Goal: Entertainment & Leisure: Consume media (video, audio)

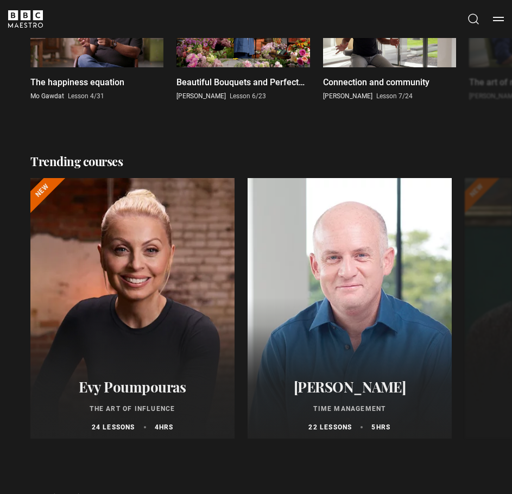
scroll to position [760, 0]
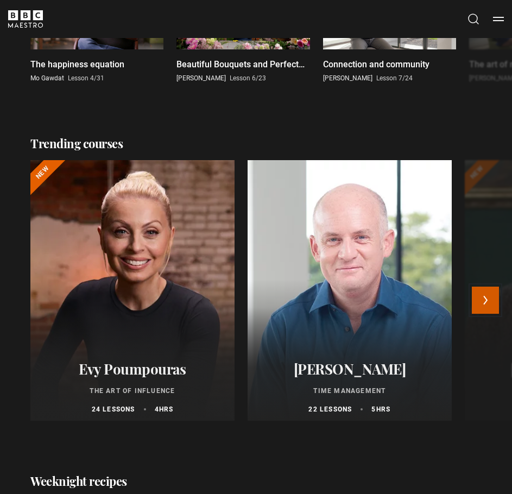
click at [494, 309] on button "Next" at bounding box center [485, 300] width 27 height 27
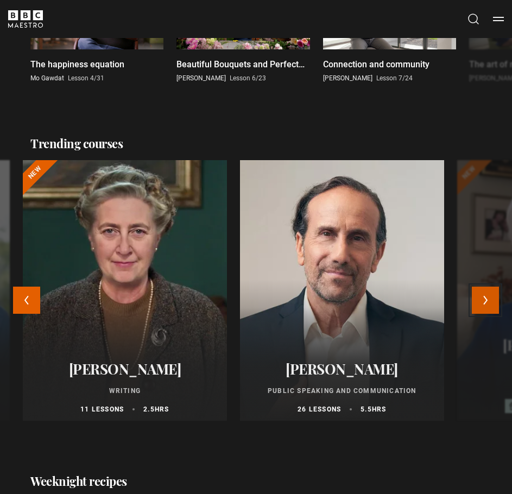
click at [492, 307] on button "Next" at bounding box center [485, 300] width 27 height 27
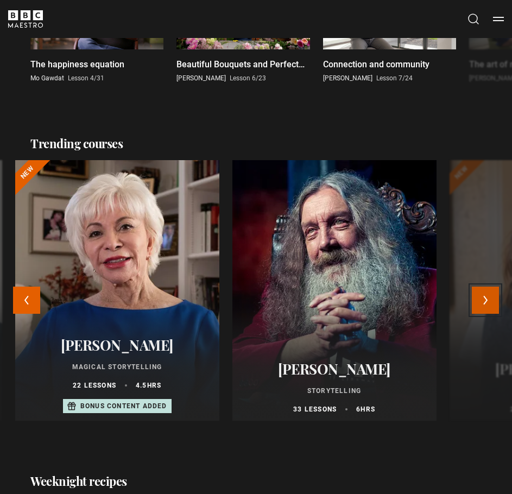
click at [489, 303] on button "Next" at bounding box center [485, 300] width 27 height 27
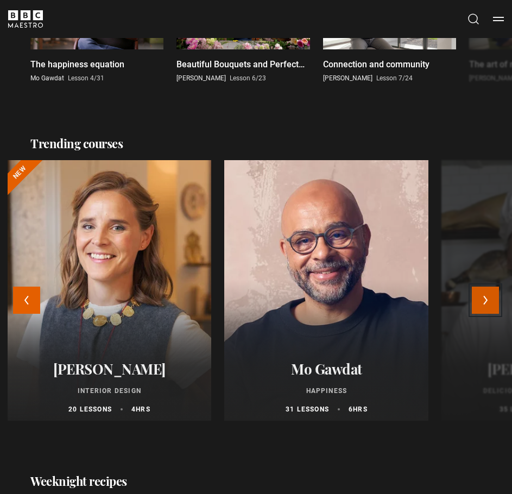
click at [489, 303] on button "Next" at bounding box center [485, 300] width 27 height 27
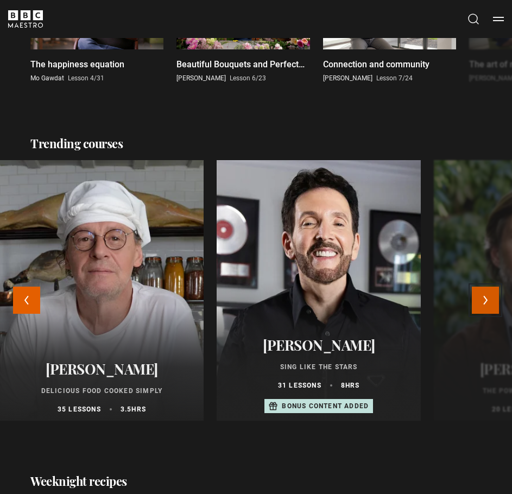
click at [488, 304] on button "Next" at bounding box center [485, 300] width 27 height 27
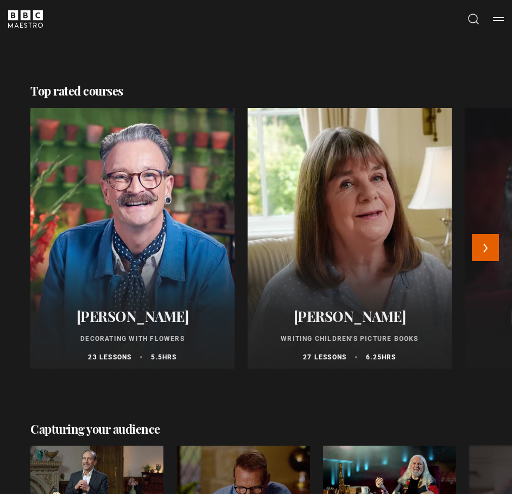
scroll to position [1519, 0]
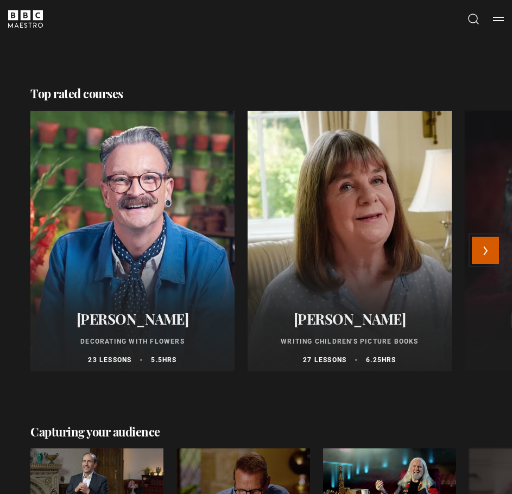
click at [485, 263] on button "Next" at bounding box center [485, 250] width 27 height 27
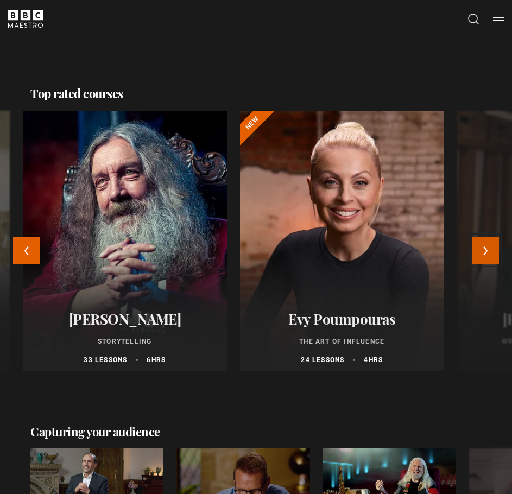
click at [485, 263] on button "Next" at bounding box center [485, 250] width 27 height 27
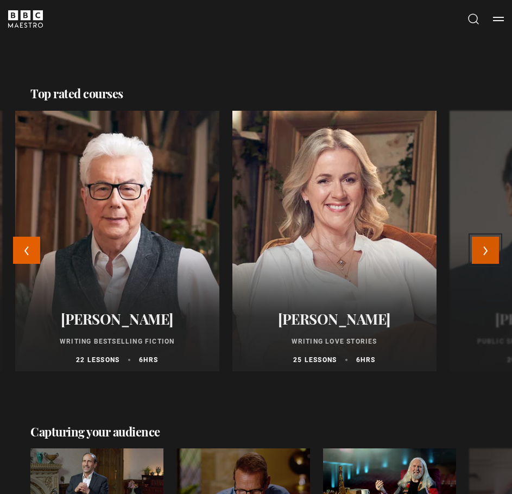
click at [485, 263] on button "Next" at bounding box center [485, 250] width 27 height 27
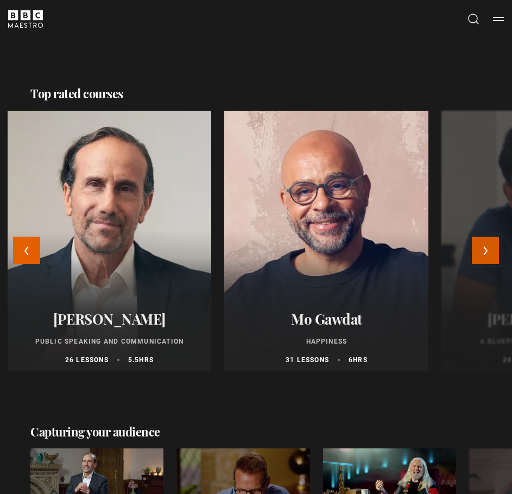
click at [485, 263] on button "Next" at bounding box center [485, 250] width 27 height 27
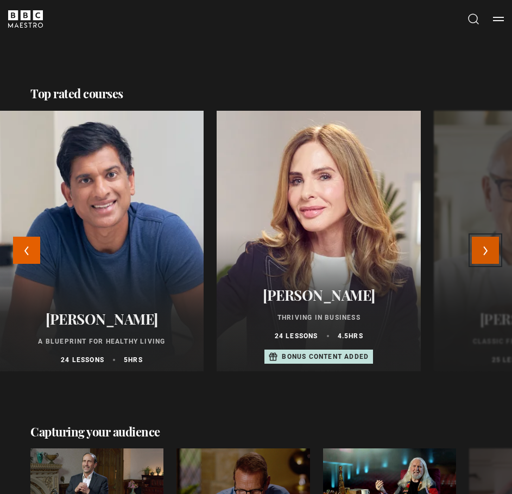
click at [491, 258] on button "Next" at bounding box center [485, 250] width 27 height 27
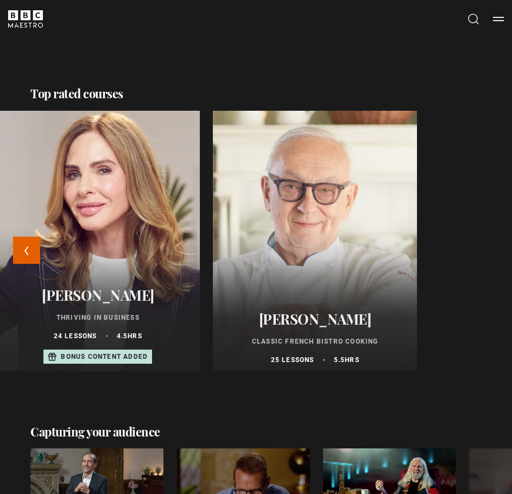
click at [173, 254] on div at bounding box center [98, 241] width 225 height 287
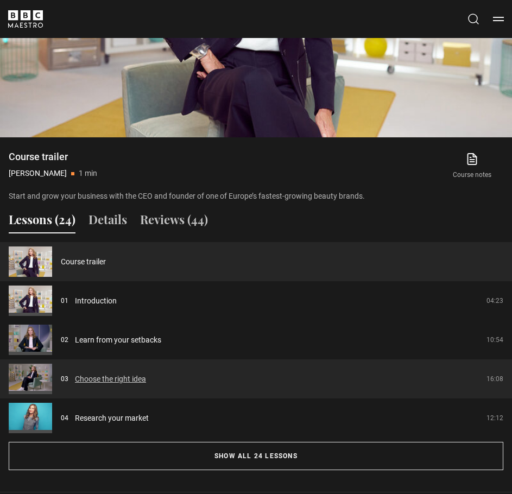
scroll to position [760, 0]
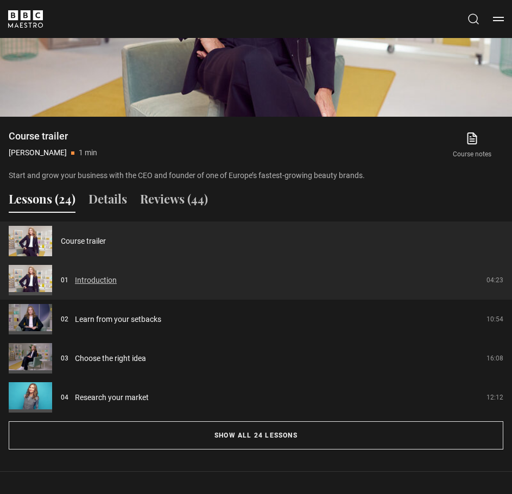
click at [106, 286] on link "Introduction" at bounding box center [96, 280] width 42 height 11
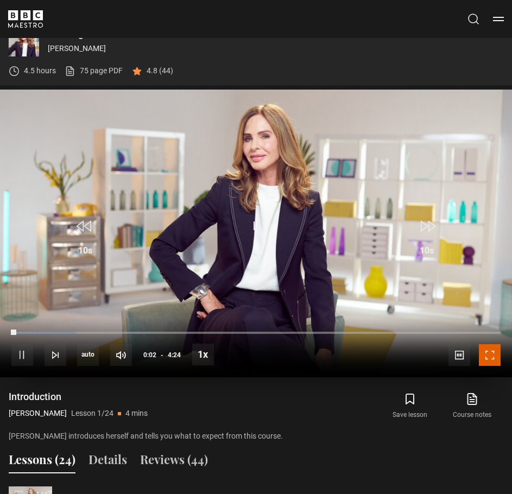
click at [491, 357] on span "Video Player" at bounding box center [490, 355] width 22 height 22
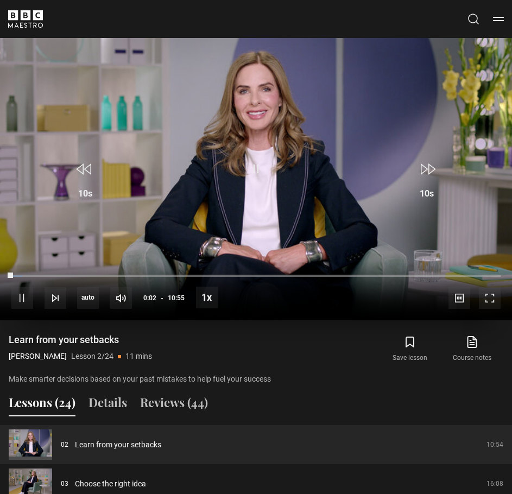
scroll to position [429, 0]
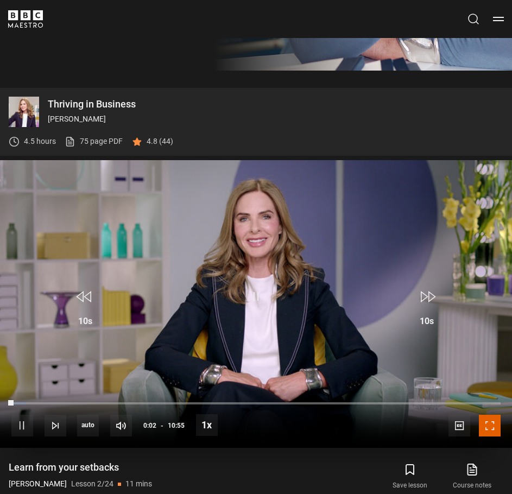
click at [492, 429] on span "Video Player" at bounding box center [490, 426] width 22 height 22
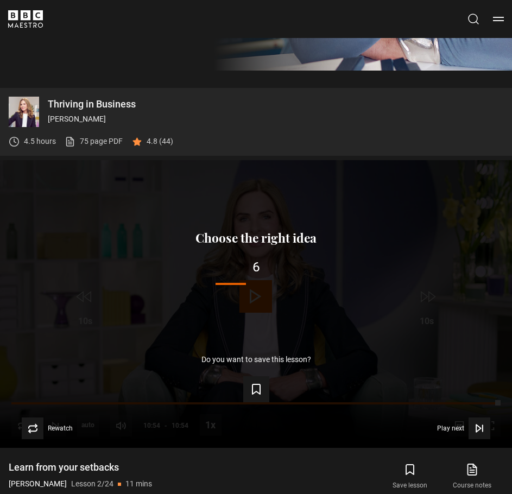
click at [28, 17] on icon "BBC Maestro" at bounding box center [26, 15] width 10 height 10
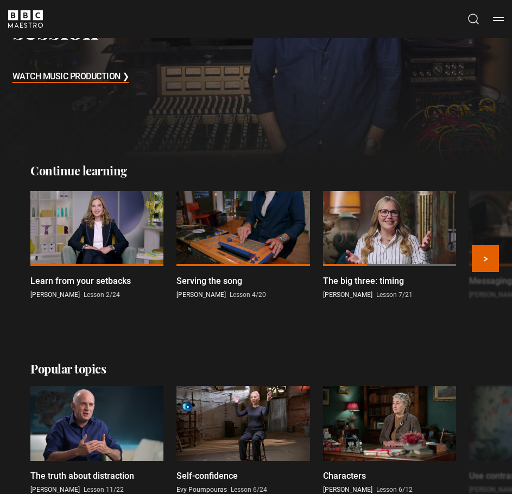
scroll to position [163, 0]
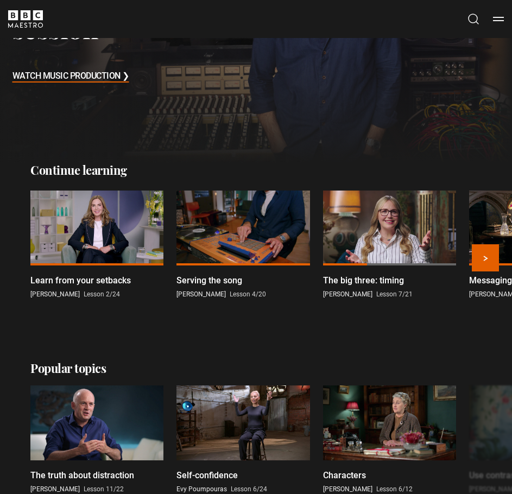
click at [283, 238] on div at bounding box center [242, 227] width 133 height 75
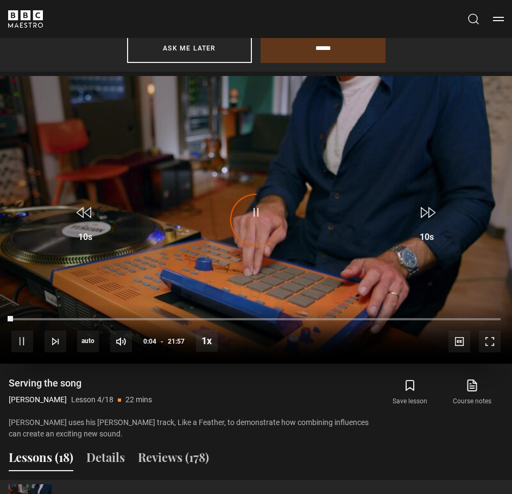
scroll to position [608, 0]
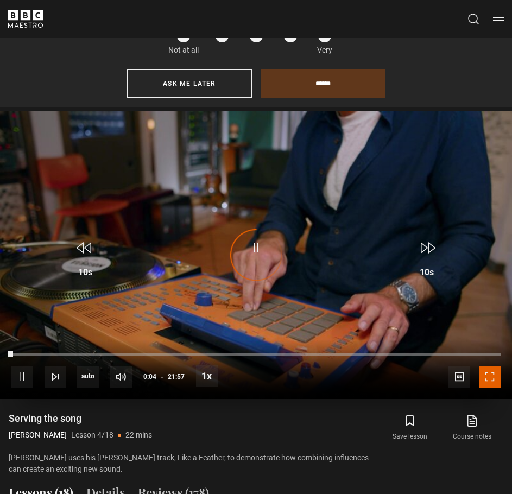
drag, startPoint x: 488, startPoint y: 374, endPoint x: 488, endPoint y: 440, distance: 65.7
click at [488, 374] on span "Video Player" at bounding box center [490, 377] width 22 height 22
click at [257, 248] on span "Video Player" at bounding box center [255, 247] width 33 height 33
click at [252, 242] on span "Video Player" at bounding box center [255, 247] width 33 height 33
click at [199, 357] on div "10s Skip Back 10 seconds Pause 10s Skip Forward 10 seconds Loaded : 11.39% 08:2…" at bounding box center [256, 369] width 512 height 60
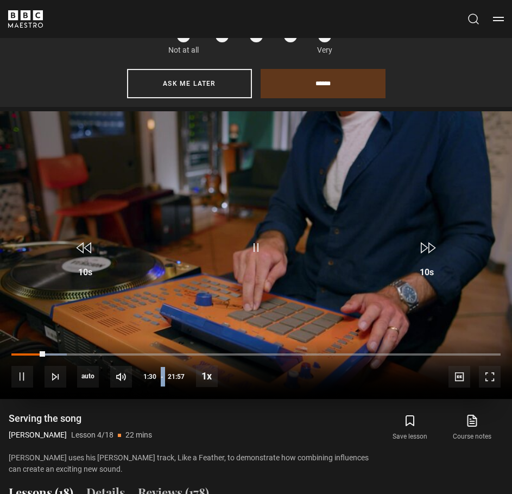
drag, startPoint x: 40, startPoint y: 350, endPoint x: 173, endPoint y: 356, distance: 133.6
click at [181, 363] on div "10s Skip Back 10 seconds Pause 10s Skip Forward 10 seconds Loaded : 11.39% 01:5…" at bounding box center [256, 369] width 512 height 60
click at [169, 352] on div "10s Skip Back 10 seconds Pause 10s Skip Forward 10 seconds Loaded : 11.77% 07:0…" at bounding box center [256, 369] width 512 height 60
click at [492, 380] on span "Video Player" at bounding box center [490, 377] width 22 height 22
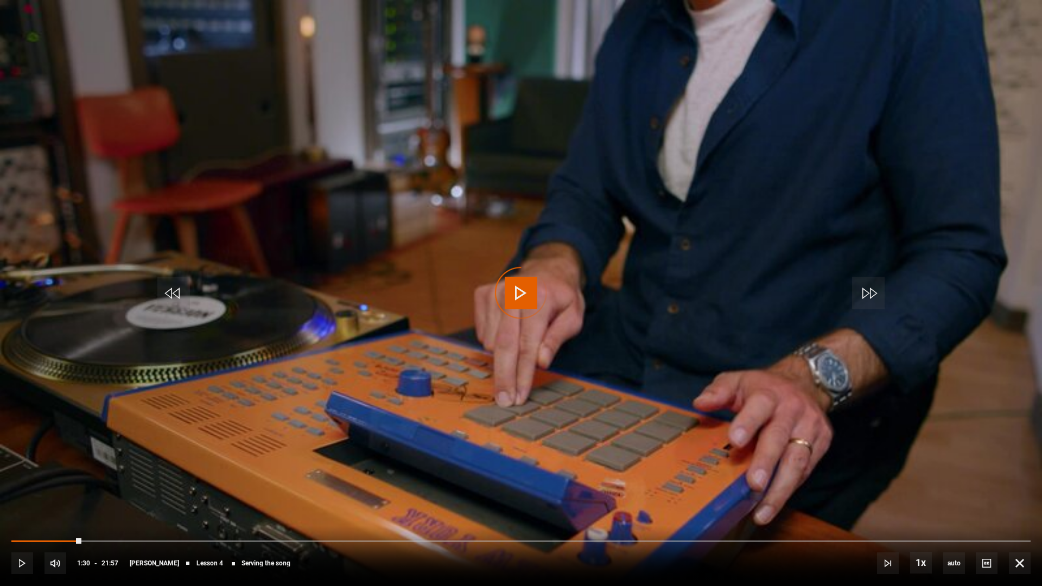
drag, startPoint x: 81, startPoint y: 540, endPoint x: 311, endPoint y: 536, distance: 230.7
click at [311, 493] on div "10s Skip Back 10 seconds Play 10s Skip Forward 10 seconds Loaded : 0.00% 06:13 …" at bounding box center [521, 556] width 1042 height 60
click at [506, 493] on div "10s Skip Back 10 seconds Pause 10s Skip Forward 10 seconds Loaded : 31.51% 10:3…" at bounding box center [521, 556] width 1042 height 60
click at [511, 493] on div "10s Skip Back 10 seconds Pause 10s Skip Forward 10 seconds Loaded : 32.27% 12:5…" at bounding box center [521, 556] width 1042 height 60
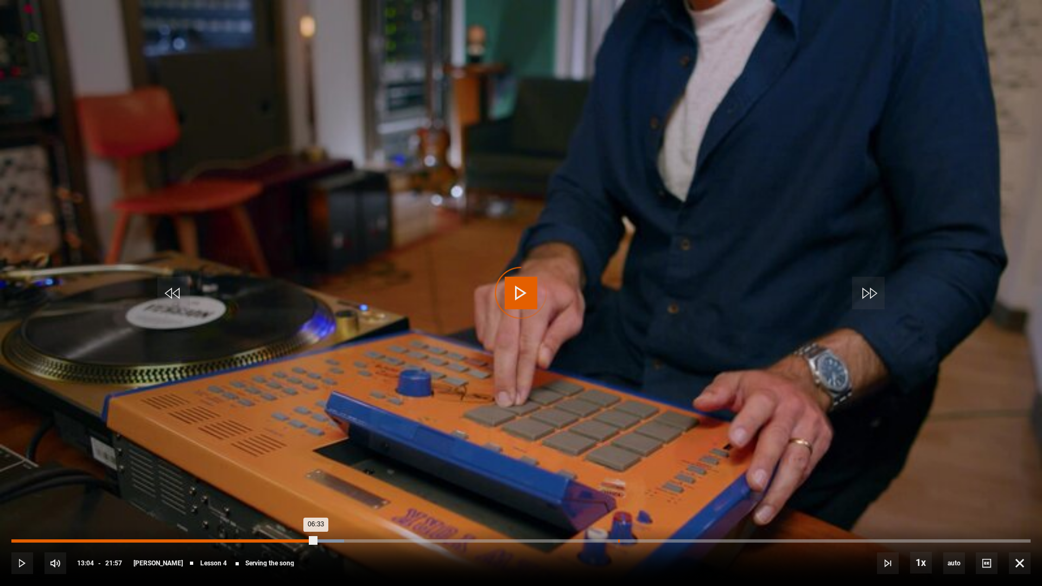
click at [511, 493] on div "13:04" at bounding box center [619, 540] width 2 height 3
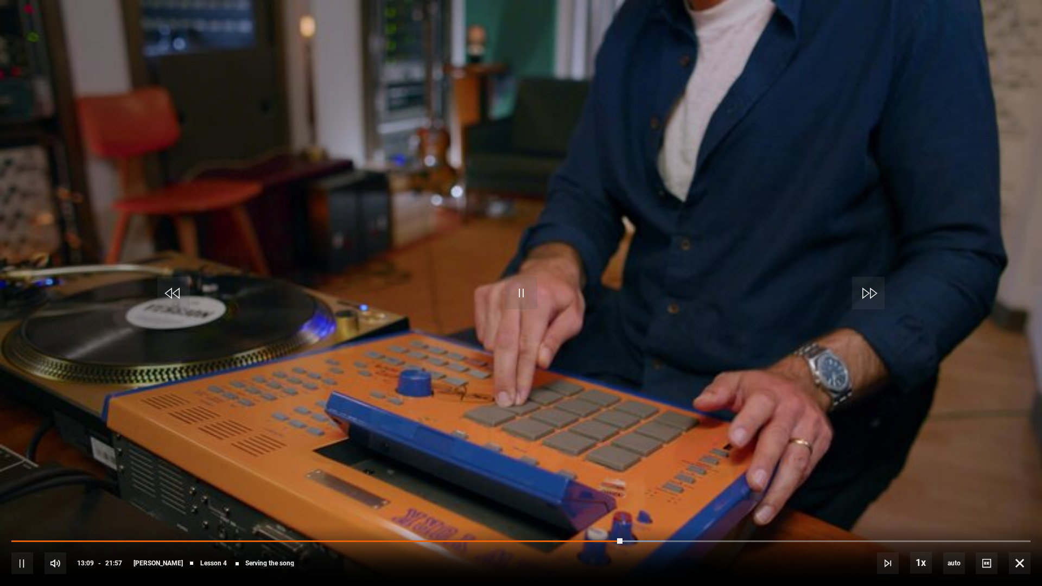
click at [511, 493] on div "10s Skip Back 10 seconds Pause 10s Skip Forward 10 seconds Loaded : 64.16% 15:1…" at bounding box center [521, 556] width 1042 height 60
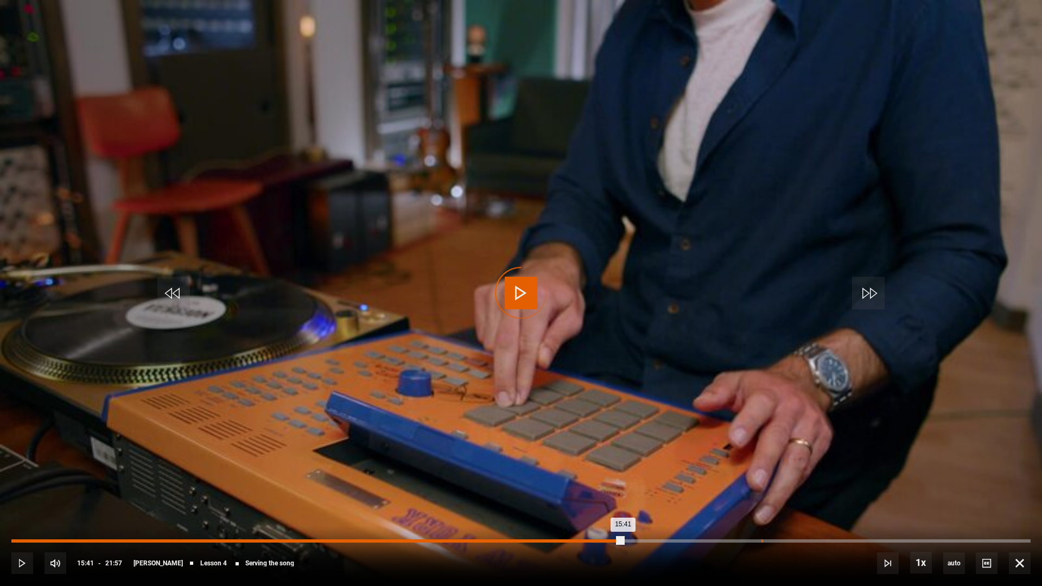
drag, startPoint x: 740, startPoint y: 542, endPoint x: 761, endPoint y: 542, distance: 21.2
click at [511, 493] on div "16:09" at bounding box center [762, 540] width 2 height 3
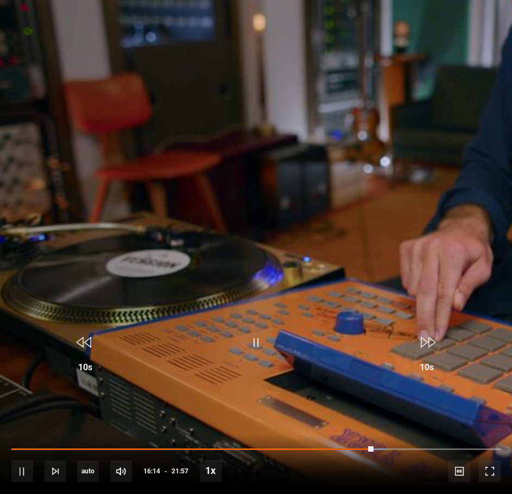
scroll to position [825, 0]
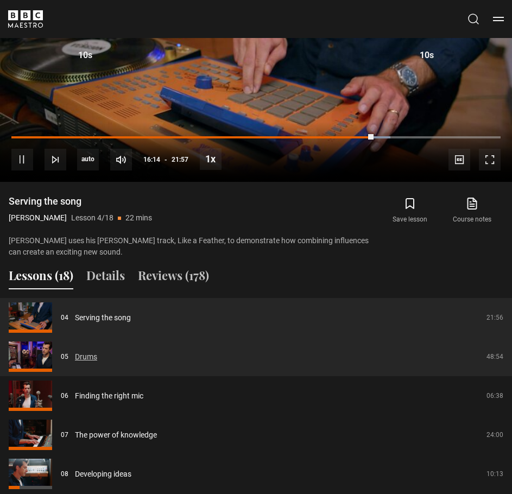
click at [97, 355] on link "Drums" at bounding box center [86, 356] width 22 height 11
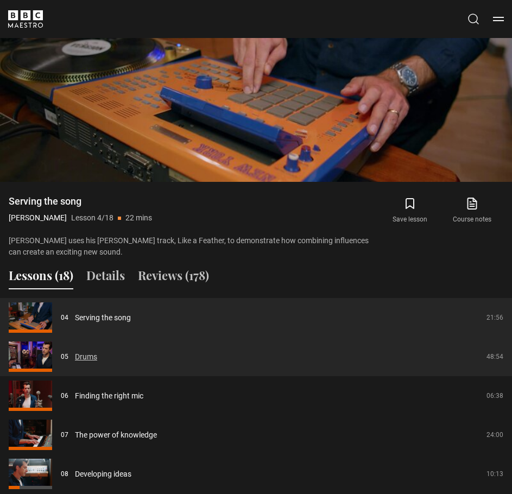
click at [88, 359] on link "Drums" at bounding box center [86, 356] width 22 height 11
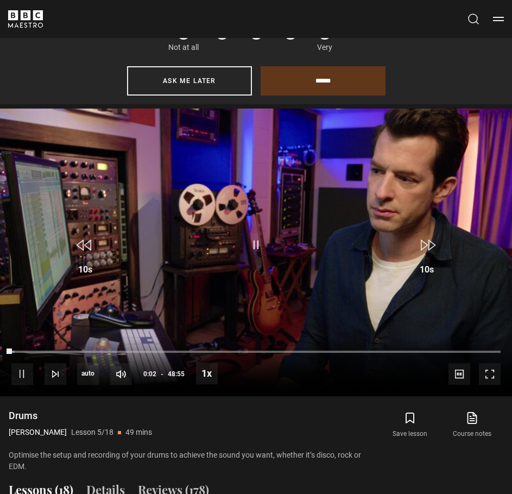
scroll to position [608, 0]
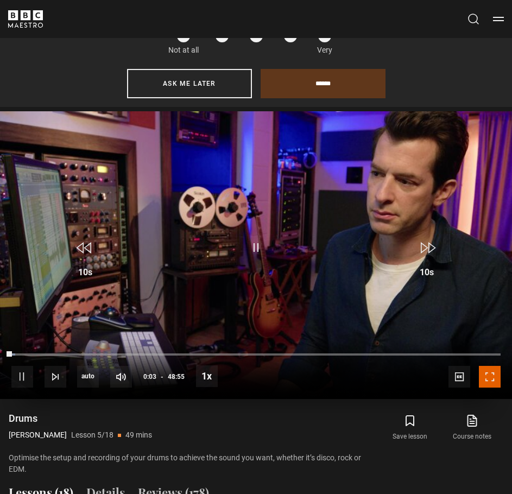
click at [491, 379] on span "Video Player" at bounding box center [490, 377] width 22 height 22
